Goal: Transaction & Acquisition: Purchase product/service

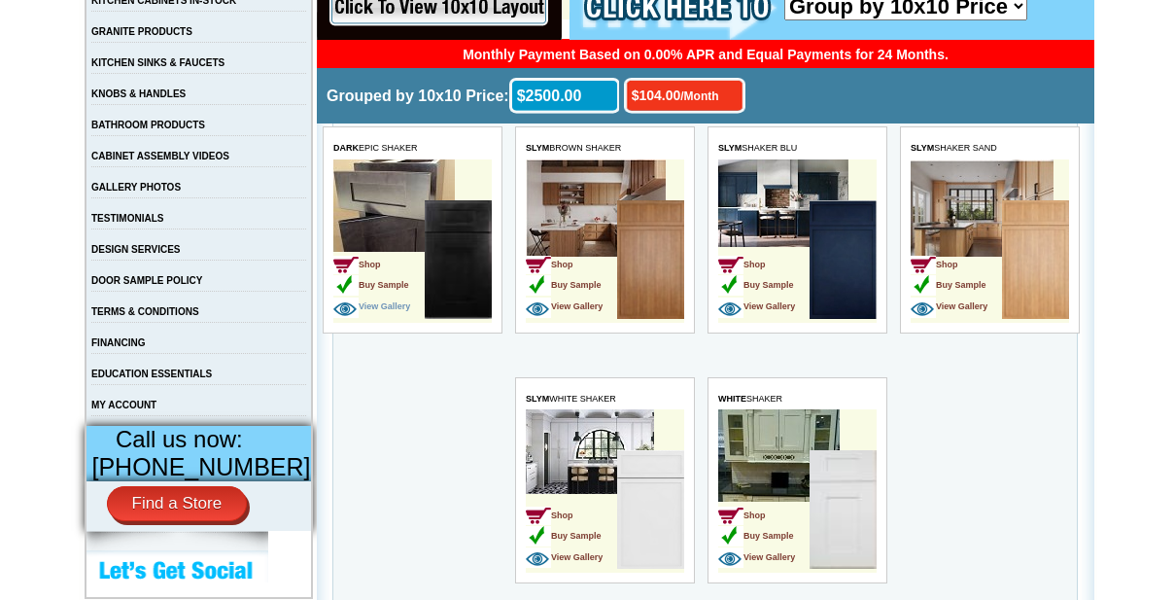
scroll to position [441, 0]
click at [394, 284] on span "Buy Sample" at bounding box center [370, 285] width 76 height 10
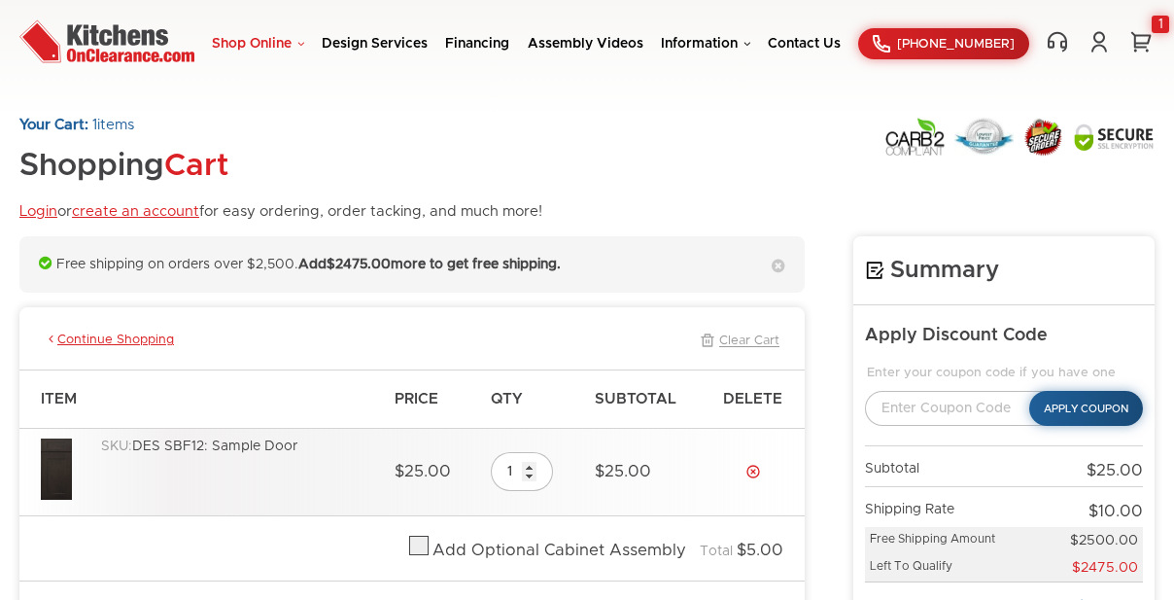
click at [268, 41] on link "Shop Online" at bounding box center [258, 44] width 92 height 14
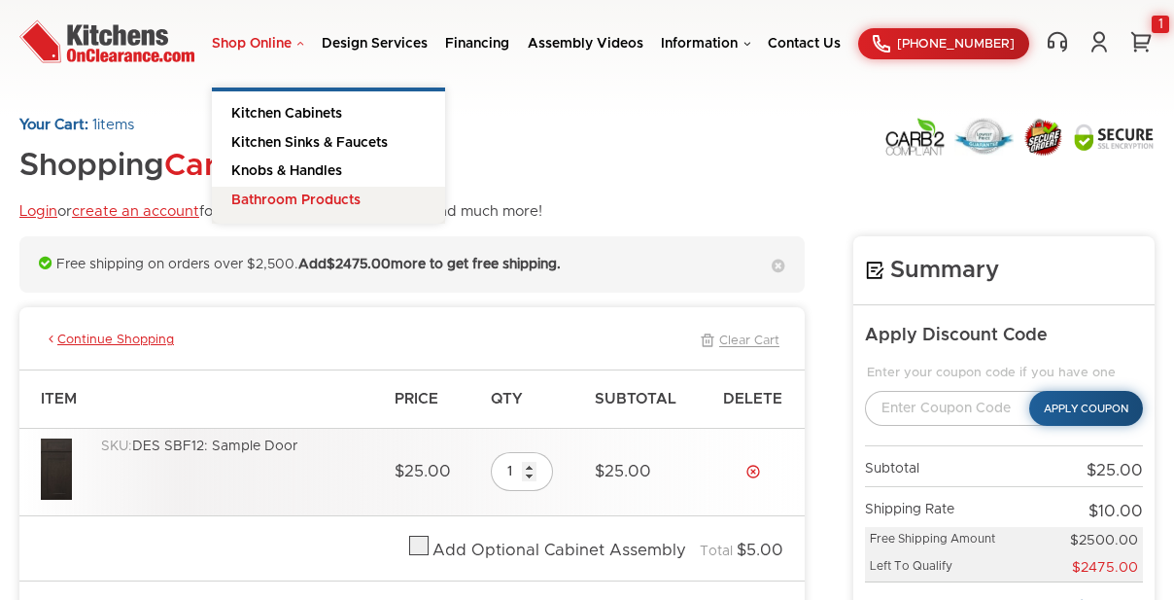
click at [269, 196] on link "Bathroom Products" at bounding box center [328, 206] width 233 height 38
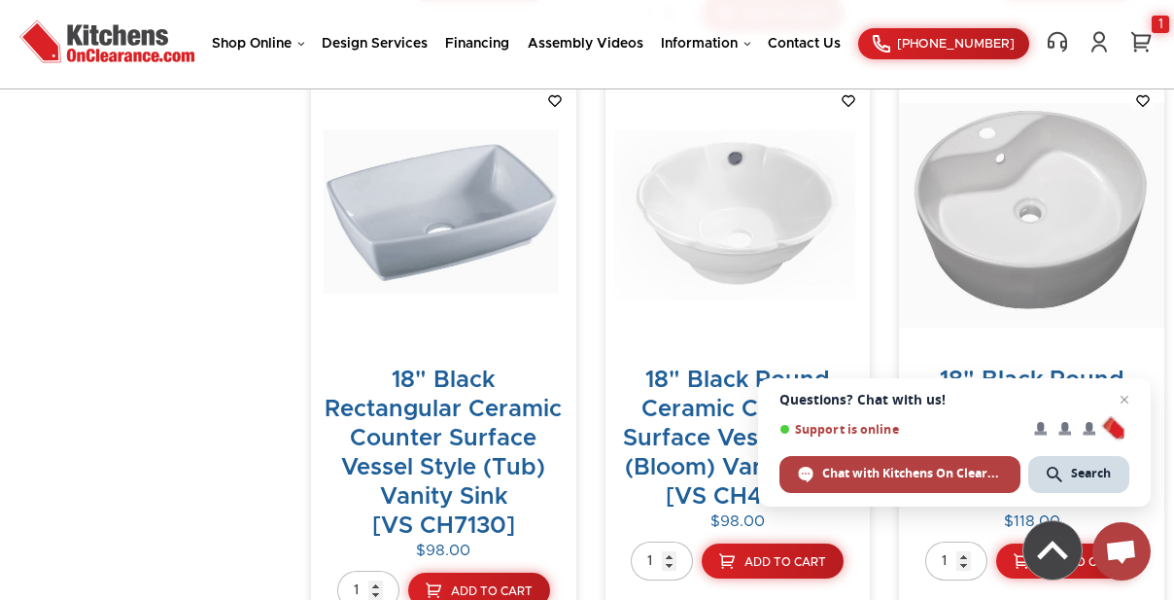
scroll to position [6185, 0]
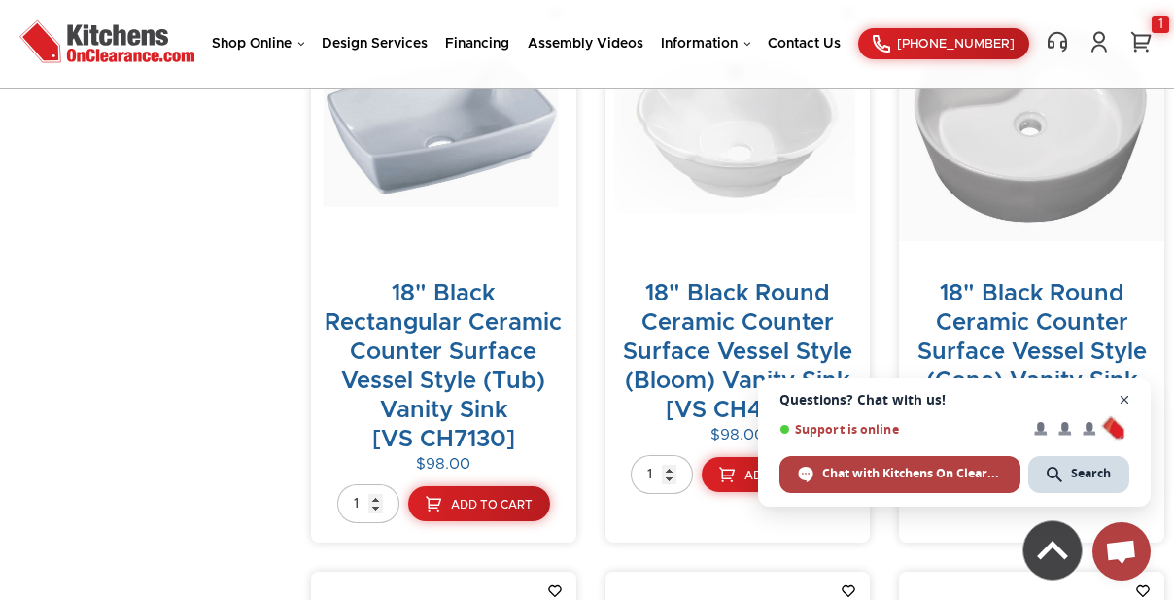
click at [1125, 401] on span "Open chat" at bounding box center [1125, 400] width 24 height 24
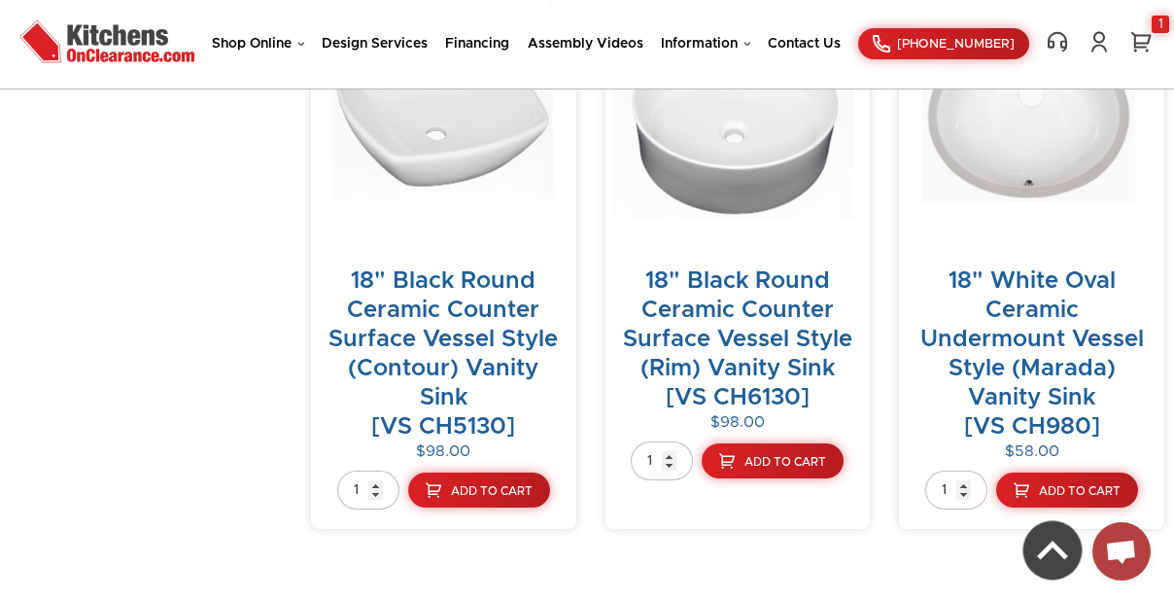
scroll to position [6511, 0]
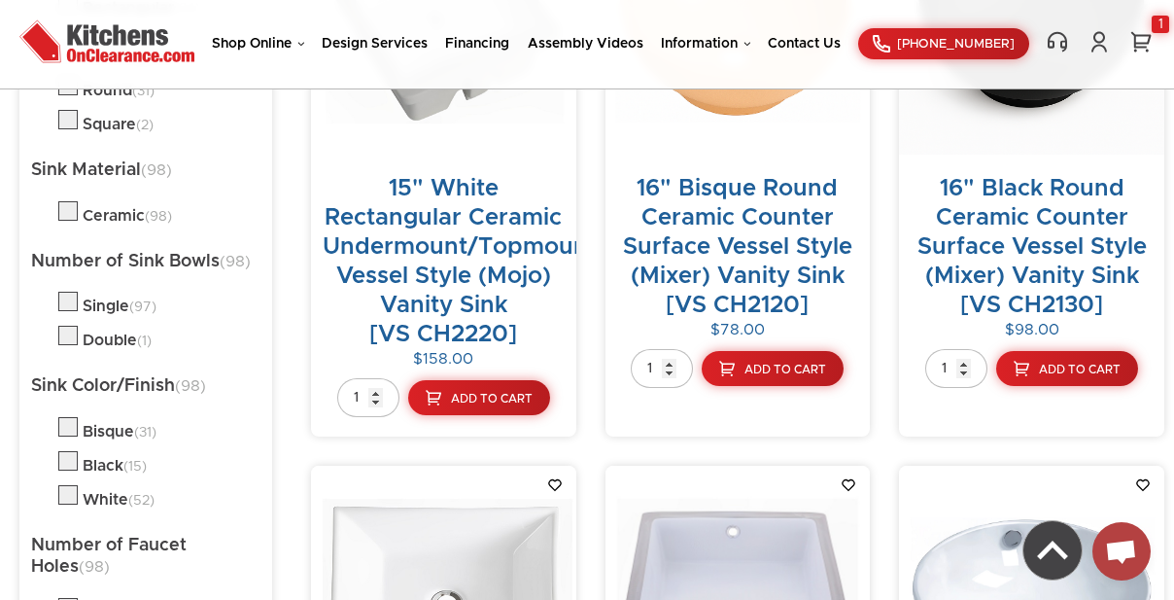
scroll to position [1106, 0]
